Goal: Task Accomplishment & Management: Use online tool/utility

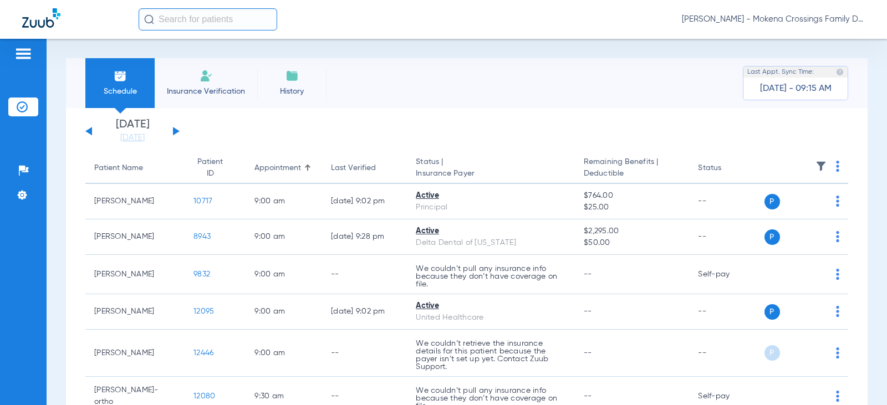
click at [172, 129] on div "[DATE] [DATE] [DATE] [DATE] [DATE] [DATE] [DATE] [DATE] [DATE] [DATE] [DATE] [D…" at bounding box center [132, 131] width 94 height 24
click at [175, 130] on button at bounding box center [176, 131] width 7 height 8
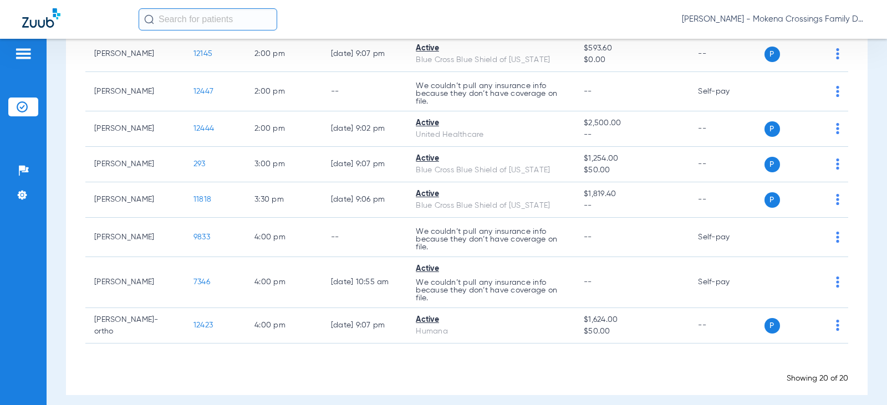
scroll to position [591, 0]
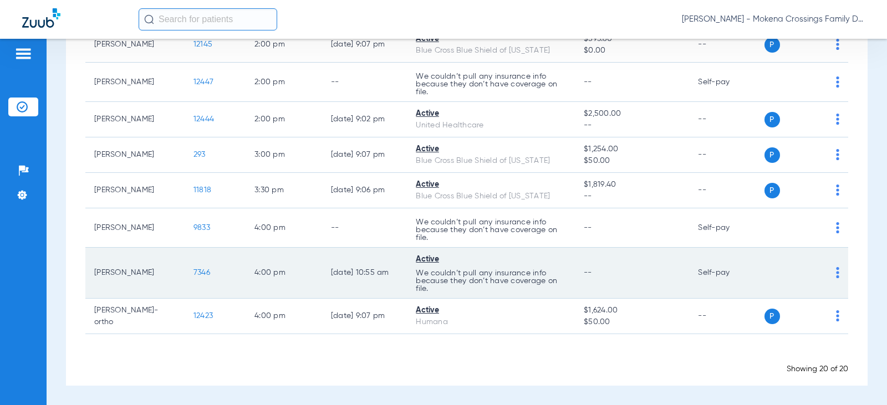
click at [197, 273] on span "7346" at bounding box center [202, 273] width 17 height 8
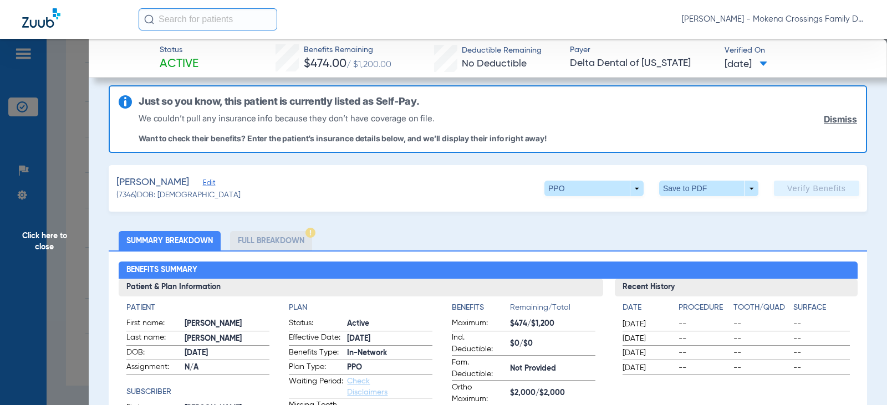
scroll to position [0, 0]
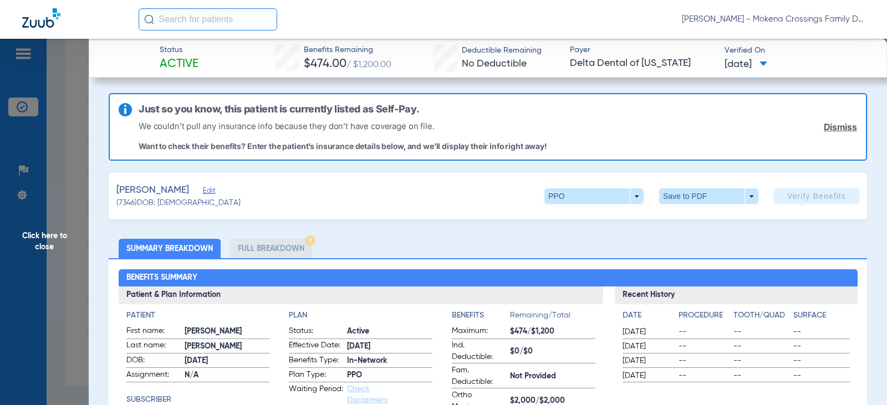
click at [53, 231] on span "Click here to close" at bounding box center [44, 241] width 89 height 405
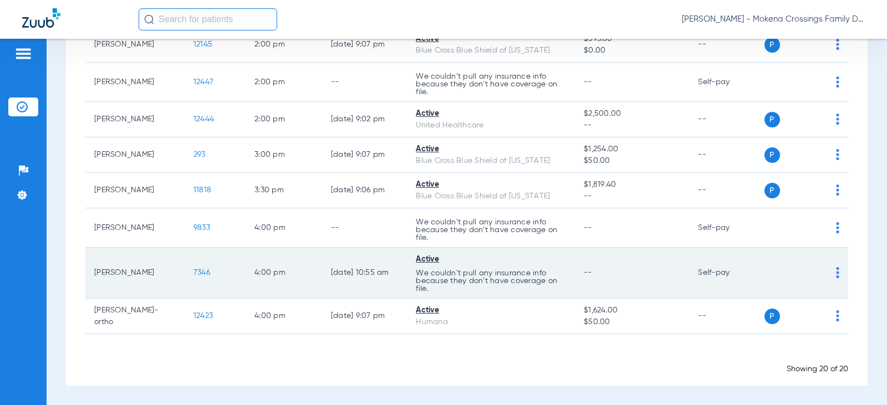
click at [194, 273] on span "7346" at bounding box center [202, 273] width 17 height 8
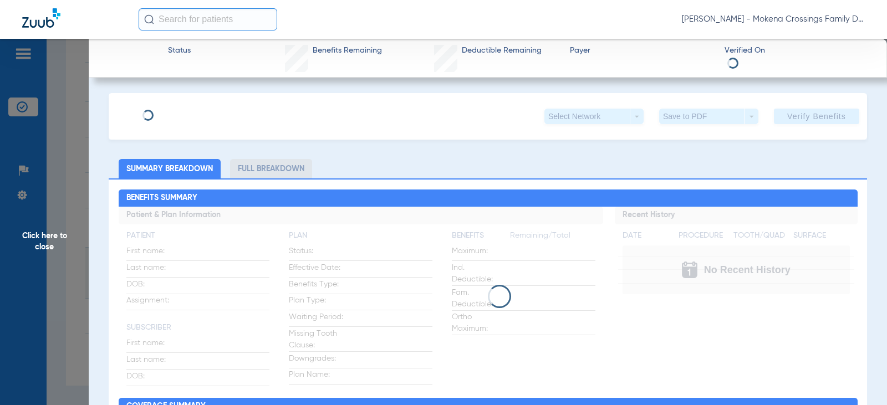
type input "[PERSON_NAME]"
type input "[DATE]"
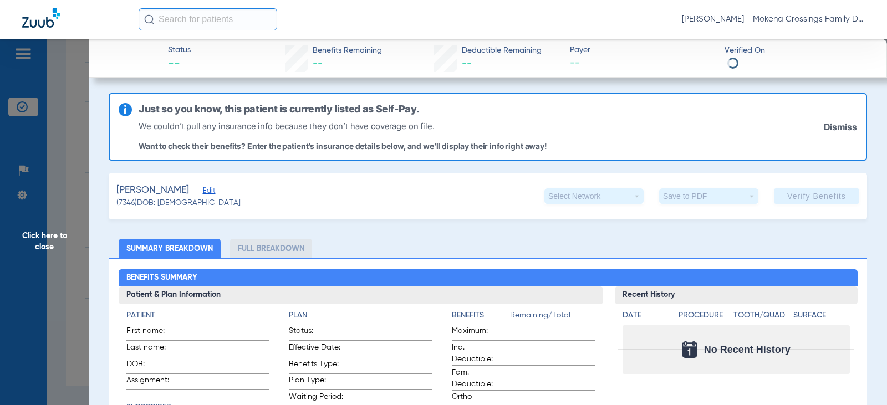
click at [203, 195] on span "Edit" at bounding box center [208, 192] width 10 height 11
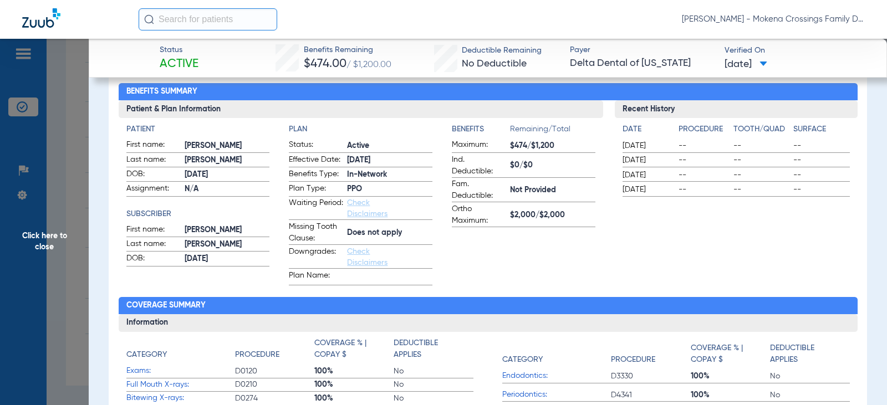
scroll to position [444, 0]
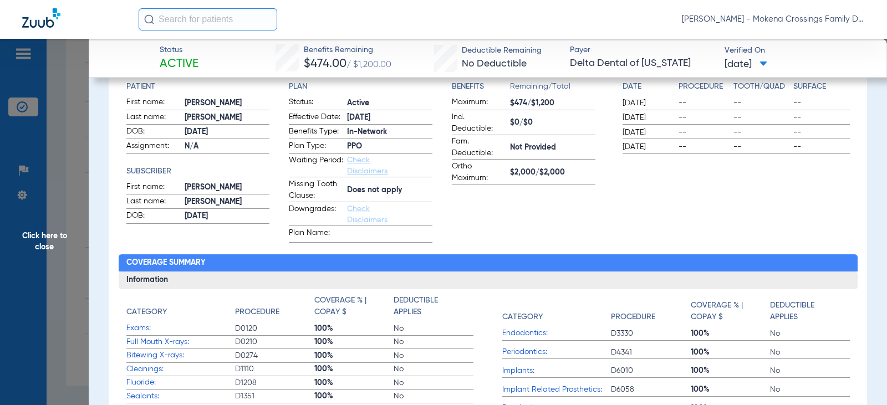
click at [62, 237] on span "Click here to close" at bounding box center [44, 241] width 89 height 405
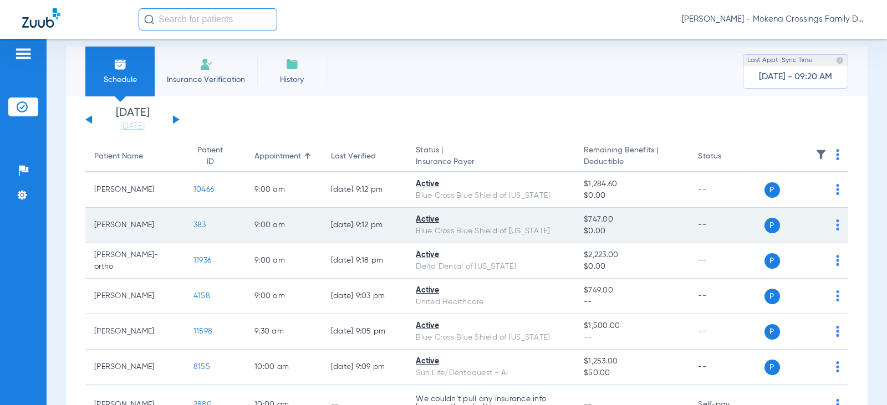
scroll to position [0, 0]
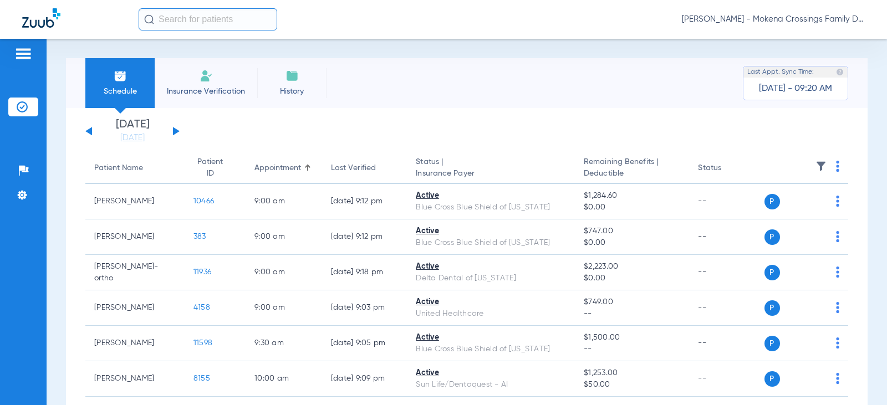
click at [234, 87] on span "Insurance Verification" at bounding box center [206, 91] width 86 height 11
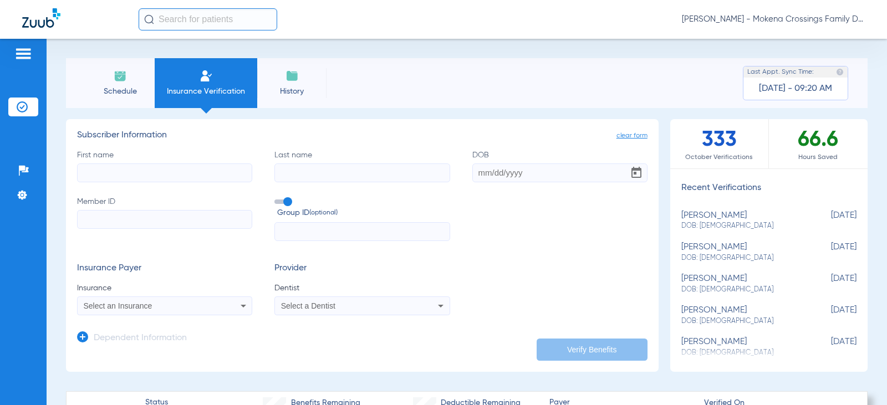
click at [166, 175] on input "First name" at bounding box center [164, 173] width 175 height 19
click at [200, 179] on input "First name Required" at bounding box center [164, 173] width 175 height 19
type input "[PERSON_NAME]"
click at [342, 167] on input "Last name" at bounding box center [361, 173] width 175 height 19
type input "Skrzecz"
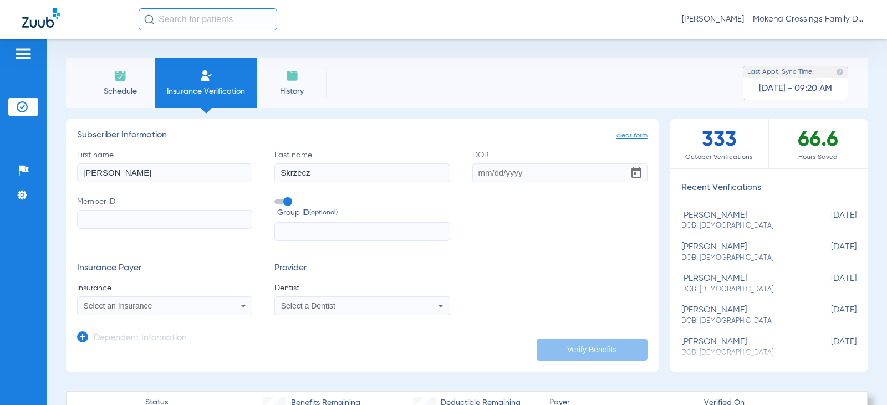
click at [479, 175] on input "DOB" at bounding box center [559, 173] width 175 height 19
type input "[DATE]"
click at [216, 221] on input "Member ID" at bounding box center [164, 219] width 175 height 19
type input "XYYM64768991"
click at [240, 312] on icon at bounding box center [243, 305] width 13 height 13
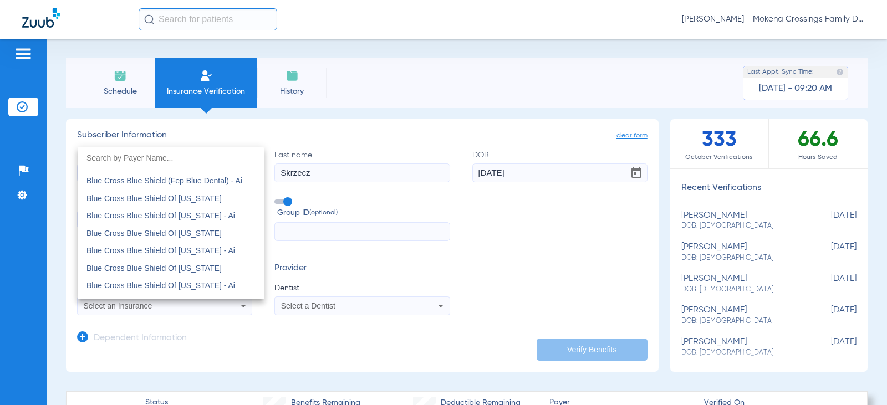
scroll to position [998, 0]
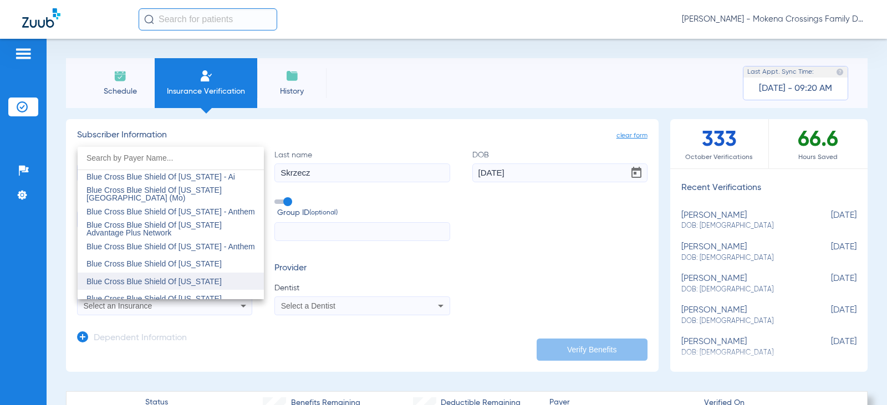
click at [206, 282] on span "Blue Cross Blue Shield Of [US_STATE]" at bounding box center [153, 281] width 135 height 9
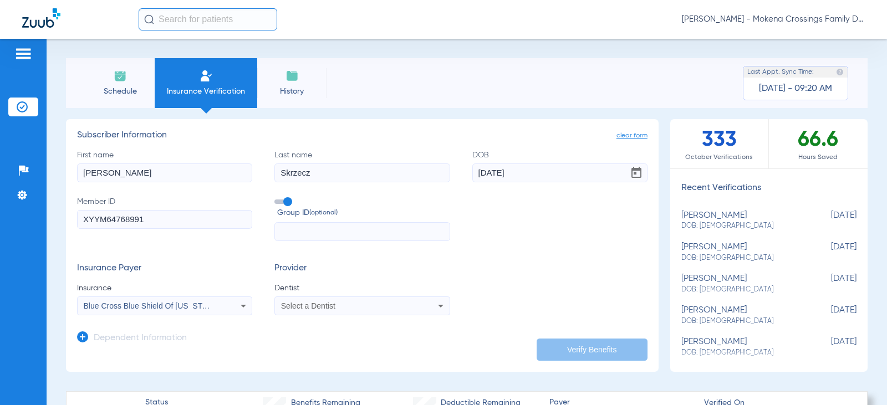
click at [357, 312] on div "Select a Dentist" at bounding box center [362, 305] width 174 height 13
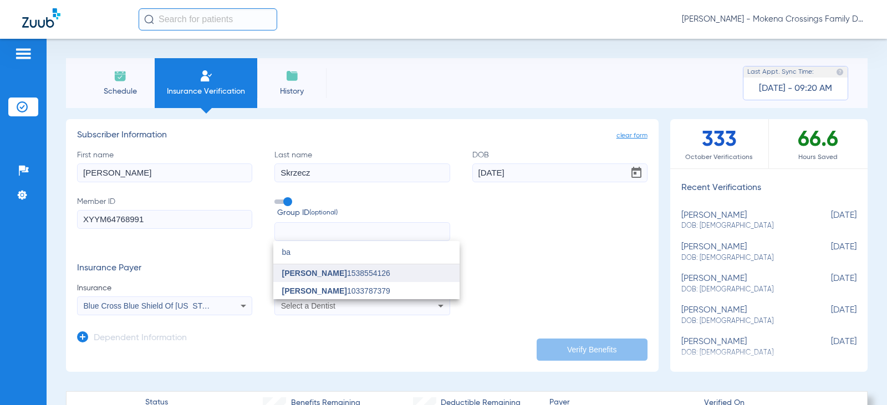
type input "ba"
click at [358, 276] on span "[PERSON_NAME] 1538554126" at bounding box center [336, 273] width 108 height 8
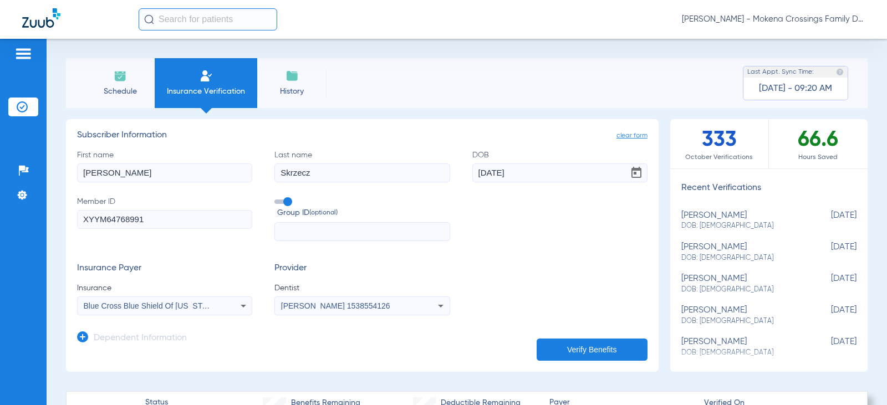
click at [545, 340] on button "Verify Benefits" at bounding box center [592, 350] width 111 height 22
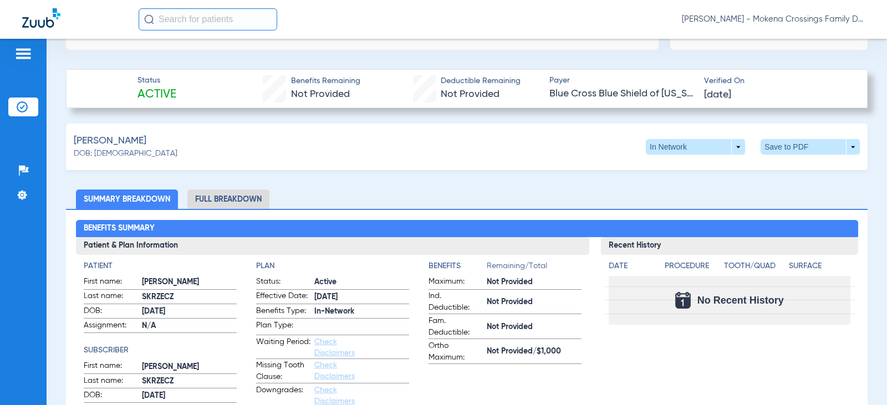
scroll to position [222, 0]
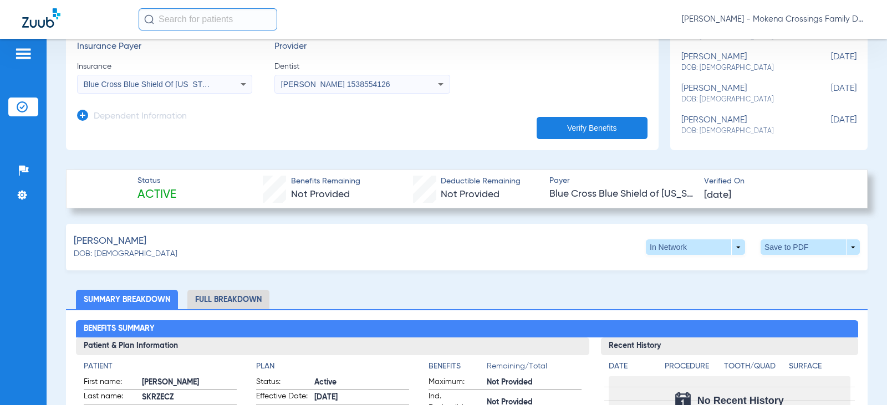
click at [241, 301] on li "Full Breakdown" at bounding box center [228, 299] width 82 height 19
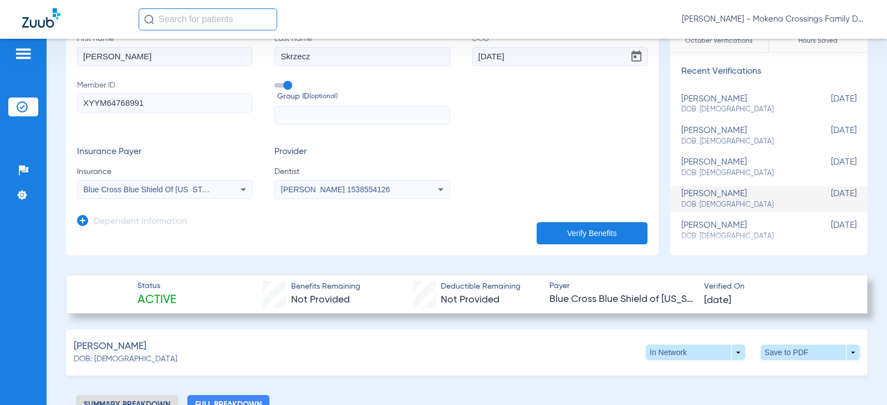
scroll to position [27, 0]
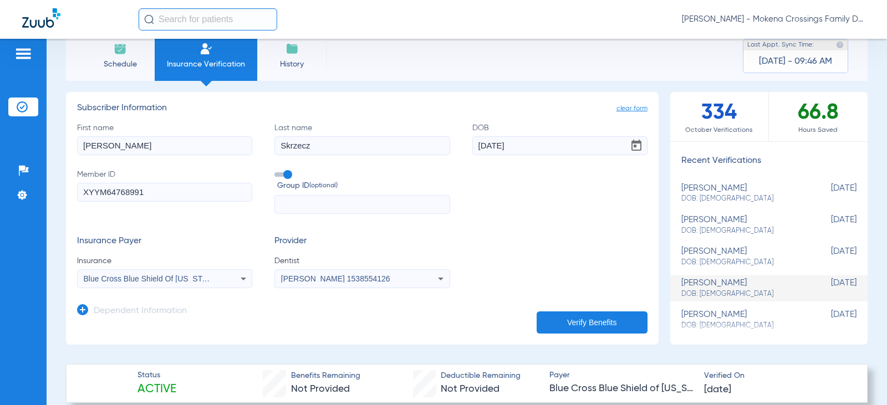
click at [30, 272] on div "Patients Insurance Verification Setup Help Center Settings" at bounding box center [23, 241] width 47 height 405
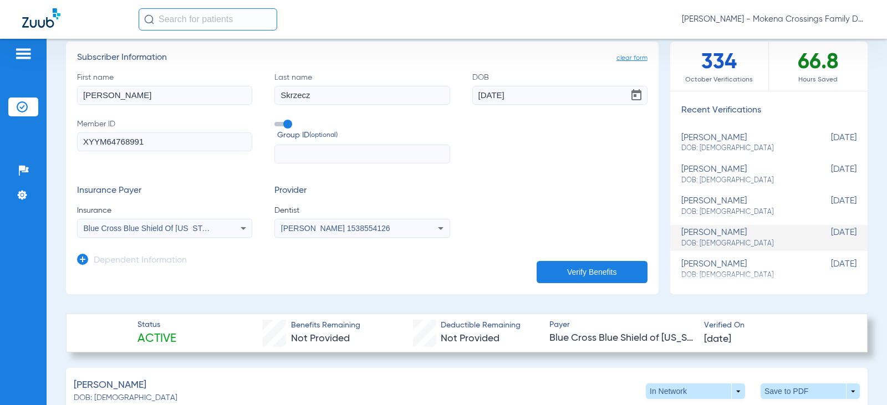
scroll to position [0, 0]
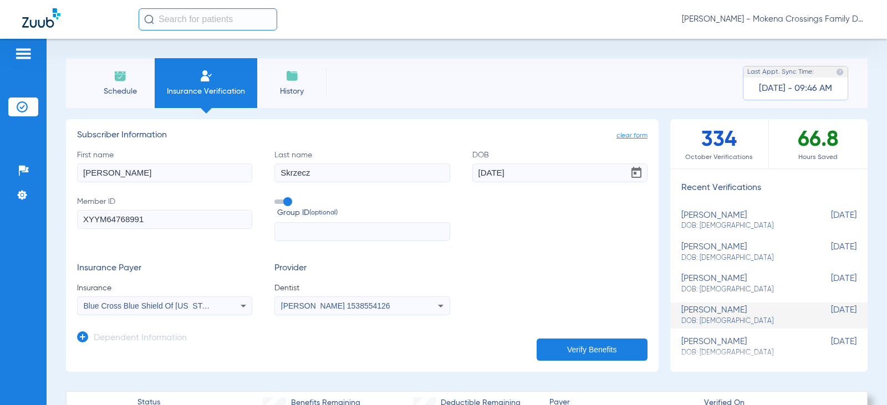
click at [126, 87] on span "Schedule" at bounding box center [120, 91] width 53 height 11
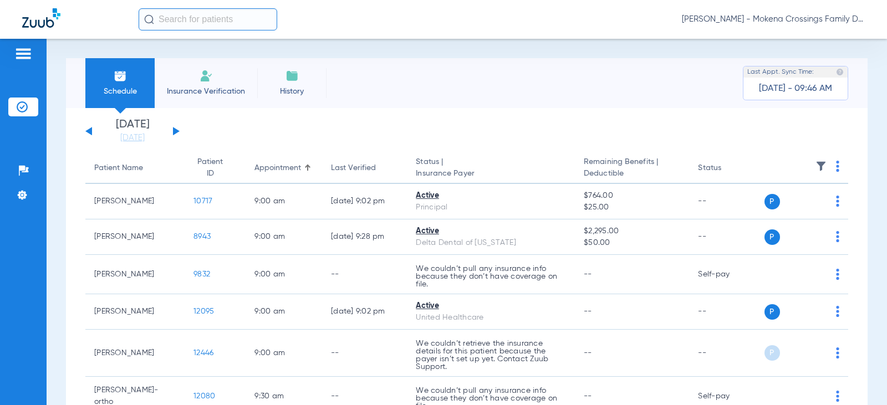
click at [176, 129] on button at bounding box center [176, 131] width 7 height 8
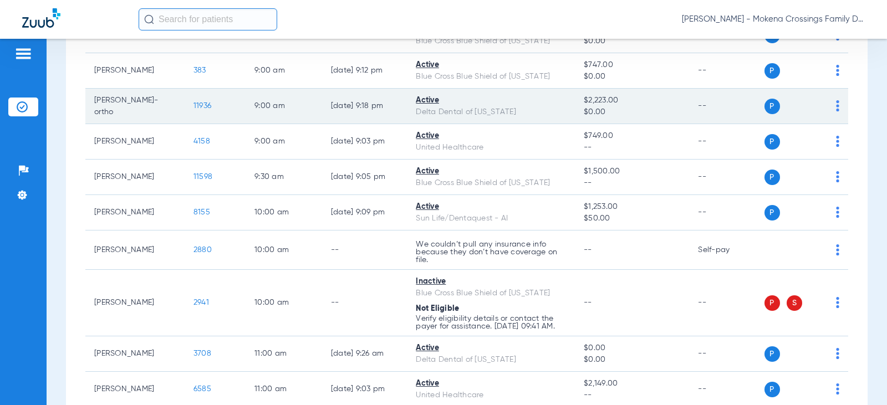
scroll to position [222, 0]
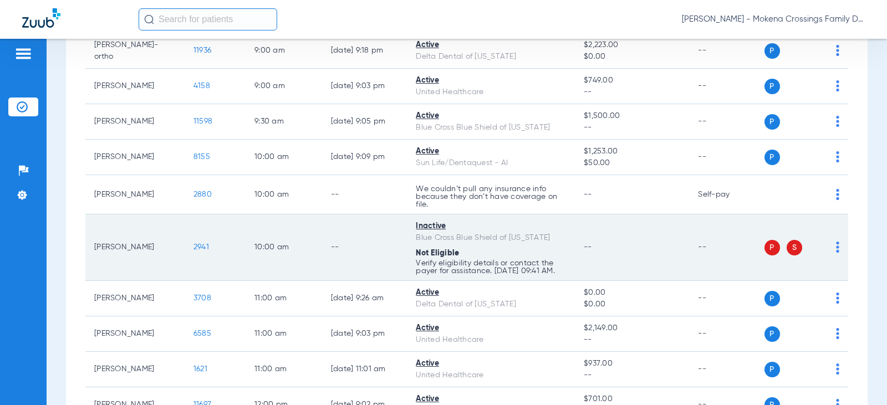
click at [194, 243] on span "2941" at bounding box center [202, 247] width 16 height 8
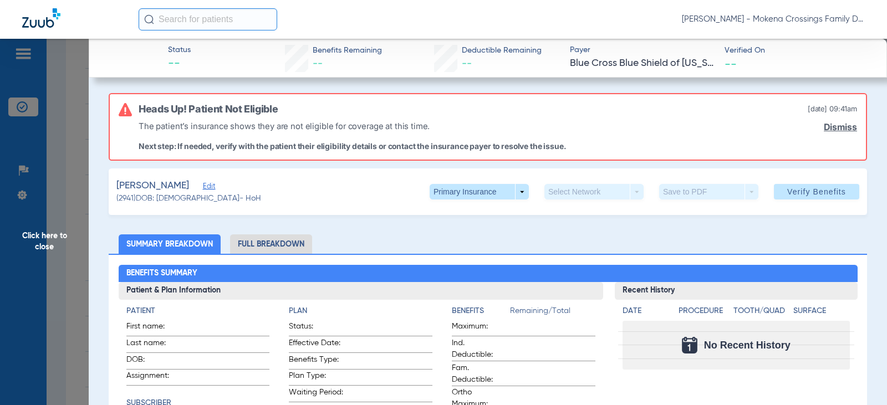
click at [48, 238] on span "Click here to close" at bounding box center [44, 241] width 89 height 405
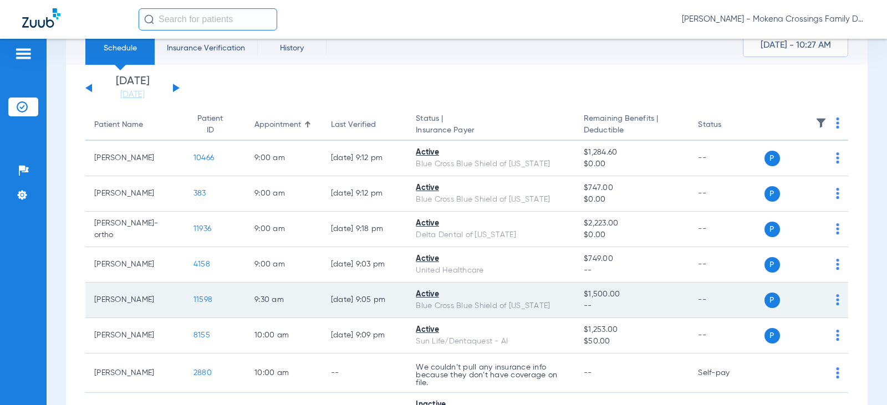
scroll to position [0, 0]
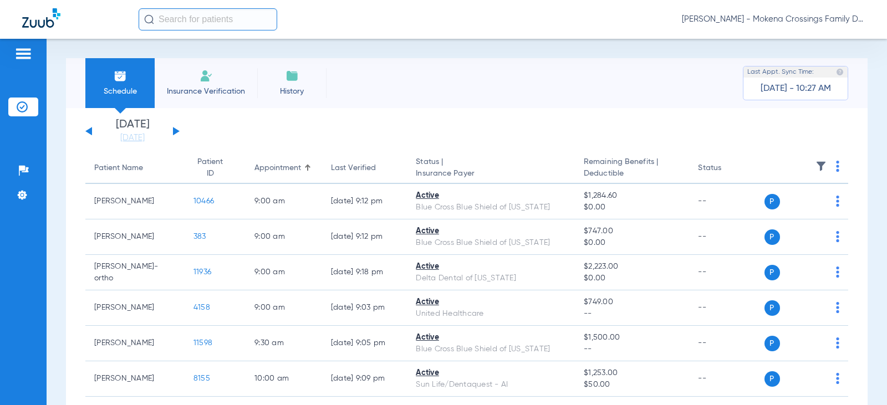
click at [91, 131] on button at bounding box center [88, 131] width 7 height 8
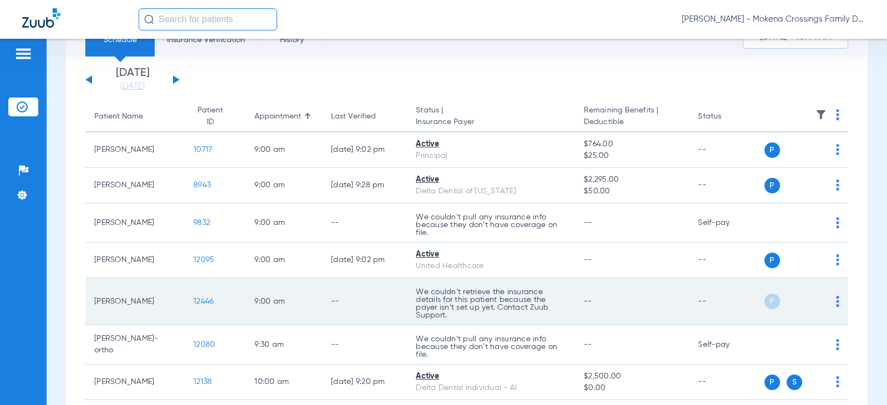
scroll to position [277, 0]
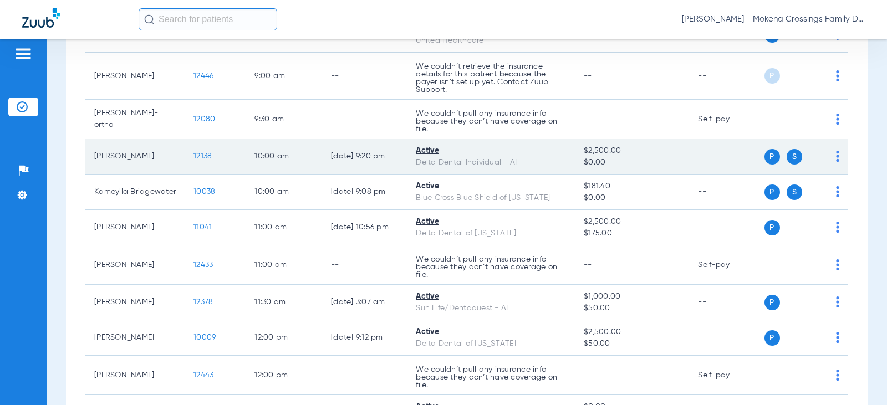
click at [195, 159] on span "12138" at bounding box center [203, 156] width 18 height 8
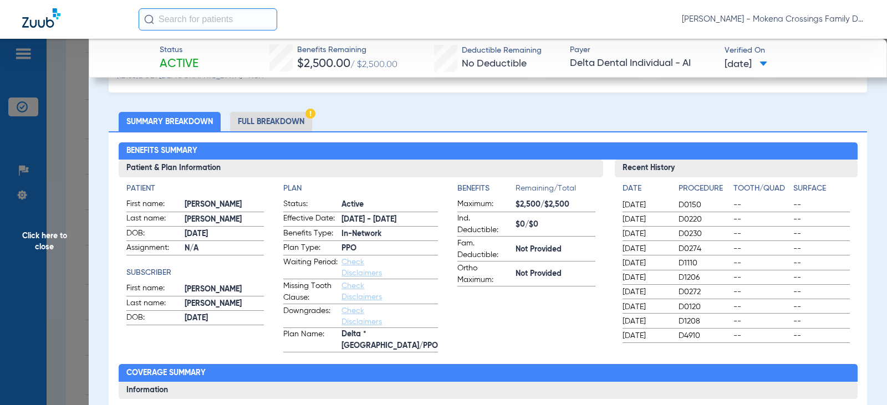
scroll to position [0, 0]
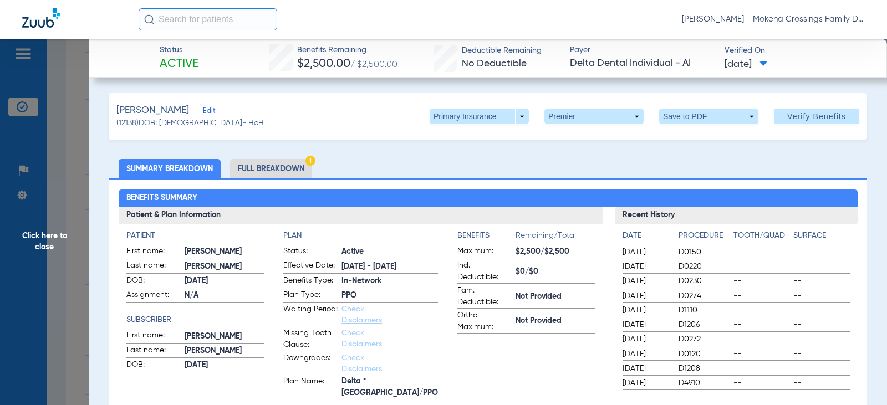
click at [66, 252] on span "Click here to close" at bounding box center [44, 241] width 89 height 405
